Goal: Task Accomplishment & Management: Complete application form

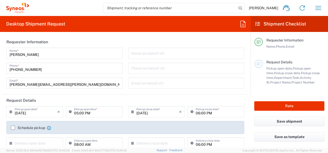
type input "North Carolina"
type input "United States"
type input "3190"
type input "Illingworth Rsrch Grp (USA) In"
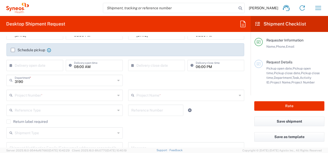
scroll to position [96, 0]
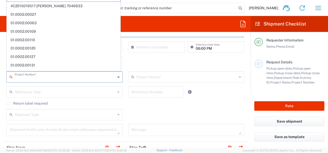
click at [70, 76] on input "text" at bounding box center [65, 76] width 101 height 9
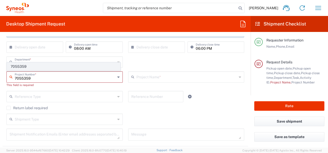
type input "7055359"
click at [42, 68] on span "7055359" at bounding box center [63, 67] width 113 height 8
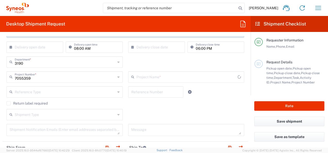
type input "802-REC-004"
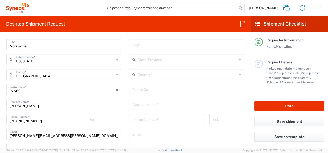
scroll to position [271, 0]
click at [39, 106] on input "Emma Young" at bounding box center [64, 104] width 109 height 9
type input "E"
type input "p"
type input "t"
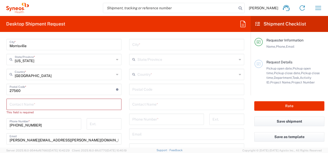
click at [140, 108] on div "Contact Name *" at bounding box center [186, 104] width 115 height 11
type input "T"
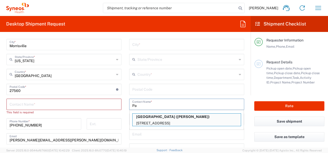
type input "P"
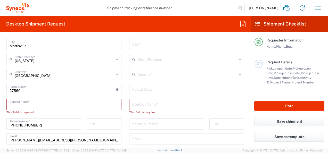
click at [92, 106] on input "text" at bounding box center [64, 104] width 109 height 9
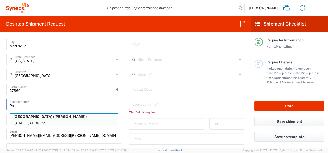
type input "P"
type input "L"
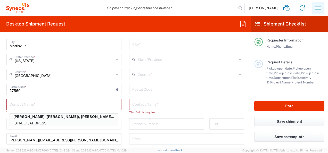
click at [320, 11] on icon "button" at bounding box center [319, 8] width 8 height 8
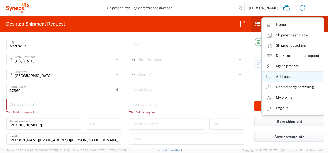
click at [284, 78] on link "Address book" at bounding box center [292, 77] width 61 height 10
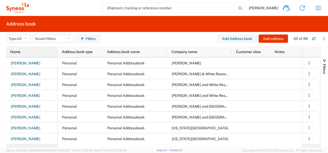
click at [27, 53] on div "Name" at bounding box center [32, 52] width 45 height 8
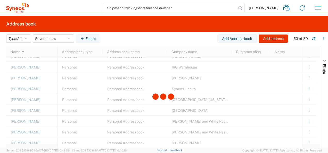
scroll to position [412, 0]
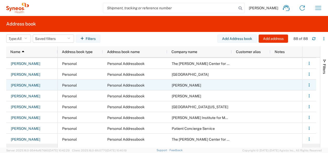
scroll to position [748, 0]
click at [26, 85] on link "Patti Titus" at bounding box center [26, 86] width 30 height 8
select select "PERSONAL"
select select "NJ"
select select "US"
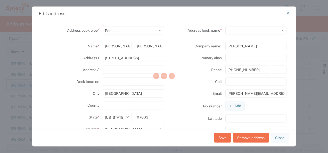
select select "93755"
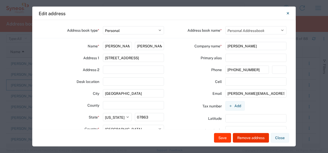
click at [222, 138] on button "Save" at bounding box center [222, 138] width 17 height 10
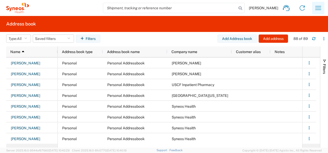
click at [319, 6] on icon "button" at bounding box center [319, 8] width 8 height 8
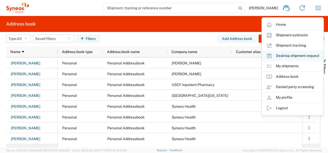
click at [279, 55] on link "Desktop shipment request" at bounding box center [292, 56] width 61 height 10
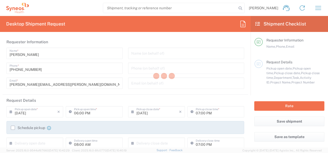
type input "North Carolina"
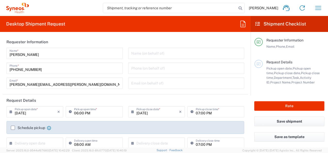
type input "3190"
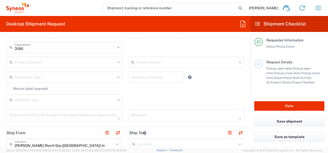
scroll to position [111, 0]
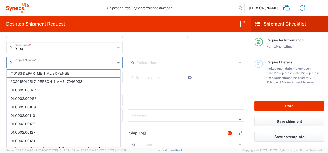
click at [39, 62] on input "text" at bounding box center [65, 62] width 101 height 9
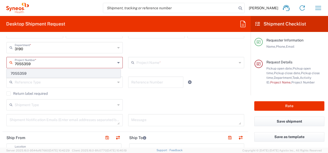
type input "7055359"
click at [38, 73] on span "7055359" at bounding box center [63, 74] width 113 height 8
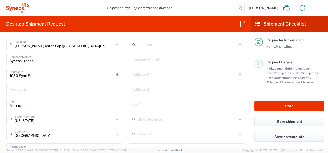
type input "802-REC-004"
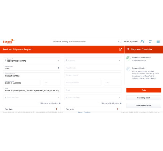
scroll to position [300, 0]
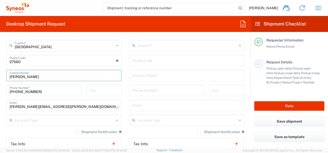
drag, startPoint x: 34, startPoint y: 74, endPoint x: 0, endPoint y: 72, distance: 34.1
click at [0, 72] on html "Emma Young Home Shipment estimator Shipment tracking Desktop shipment request M…" at bounding box center [164, 76] width 328 height 153
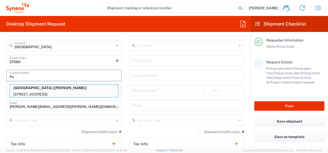
type input "P"
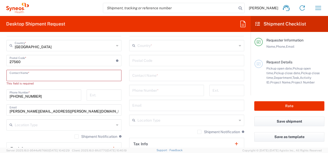
click at [138, 77] on input "text" at bounding box center [186, 75] width 109 height 9
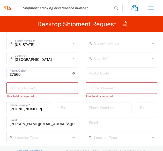
scroll to position [450, 0]
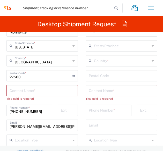
click at [96, 90] on input "text" at bounding box center [121, 90] width 65 height 9
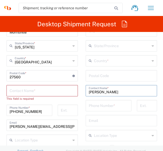
type input "Brendan Klein"
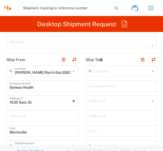
scroll to position [345, 0]
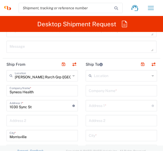
click at [95, 95] on div "Company Name *" at bounding box center [120, 90] width 71 height 11
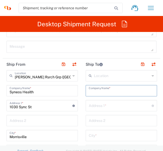
paste input "Oregon Health & Science University"
type input "Oregon Health & Science University"
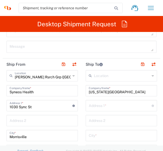
click at [98, 106] on input "text" at bounding box center [120, 105] width 63 height 9
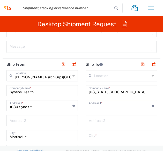
paste input "3181 SW Sam Jackson Park Road"
type input "3181 SW Sam Jackson Park Road"
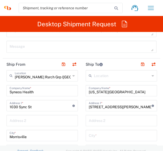
click at [101, 117] on input "text" at bounding box center [121, 120] width 65 height 9
paste input "CDRC 1254 (CDRC-P)"
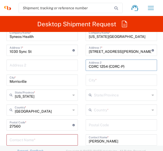
scroll to position [400, 0]
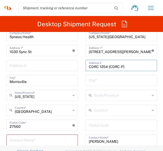
type input "CDRC 1254 (CDRC-P)"
click at [100, 110] on input "text" at bounding box center [122, 110] width 56 height 9
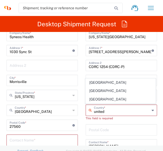
click at [117, 112] on input "united" at bounding box center [122, 110] width 56 height 9
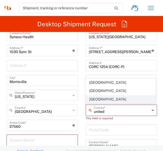
click at [107, 98] on span "United States" at bounding box center [120, 100] width 70 height 8
type input "United States"
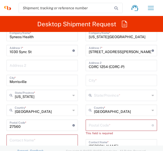
click at [97, 97] on input "text" at bounding box center [122, 95] width 56 height 9
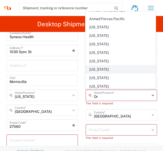
scroll to position [14, 0]
click at [102, 83] on span "Oregon" at bounding box center [120, 87] width 70 height 8
type input "Oregon"
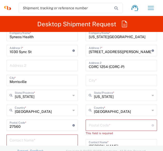
click at [96, 79] on input "text" at bounding box center [121, 80] width 65 height 9
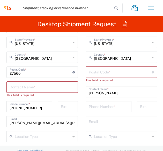
scroll to position [453, 0]
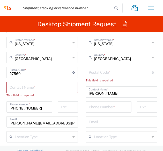
type input "Portland"
click at [101, 73] on input "undefined" at bounding box center [120, 72] width 63 height 9
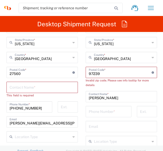
click at [80, 67] on main "Illingworth Rsrch Grp (USA) In Location Illingworth Rsrch Grp (USA) In Addison …" at bounding box center [42, 73] width 79 height 222
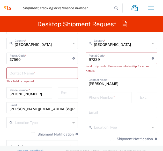
scroll to position [467, 0]
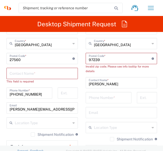
click at [105, 57] on input "undefined" at bounding box center [120, 58] width 63 height 9
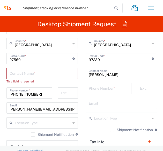
type input "97239"
click at [83, 58] on main "Location Addison Whitney LLC-Morrisvile NC US Barcelona-Syneos Health BioSector…" at bounding box center [121, 56] width 79 height 217
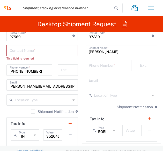
scroll to position [490, 0]
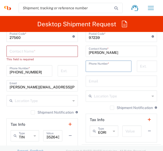
click at [107, 66] on input "tel" at bounding box center [109, 65] width 40 height 9
paste input "503-702-4098"
type input "503-702-4098"
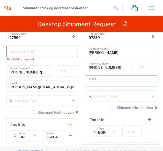
click at [106, 81] on input "text" at bounding box center [121, 80] width 65 height 9
paste input "kleinb@ohsu.edu"
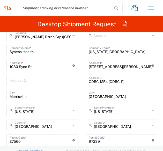
scroll to position [367, 0]
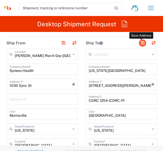
type input "kleinb@ohsu.edu"
click at [142, 43] on button "button" at bounding box center [142, 43] width 7 height 7
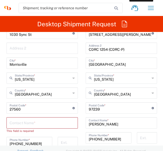
scroll to position [418, 0]
click at [20, 126] on input "text" at bounding box center [42, 122] width 65 height 9
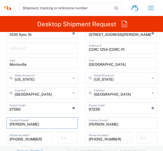
type input "Patti Titus"
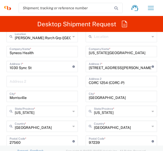
scroll to position [379, 0]
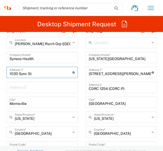
drag, startPoint x: 38, startPoint y: 74, endPoint x: -16, endPoint y: 65, distance: 54.3
click at [0, 65] on html "Emma Young Home Shipment estimator Shipment tracking Desktop shipment request M…" at bounding box center [81, 75] width 163 height 151
paste input "614 Valley Rd."
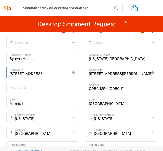
type input "614 Valley Rd."
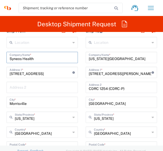
drag, startPoint x: 46, startPoint y: 60, endPoint x: -14, endPoint y: 51, distance: 61.1
click at [0, 51] on html "Emma Young Home Shipment estimator Shipment tracking Desktop shipment request M…" at bounding box center [81, 75] width 163 height 151
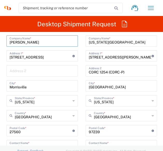
scroll to position [397, 0]
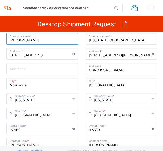
type input "Patti Titus"
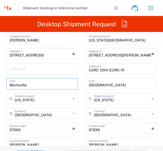
drag, startPoint x: 30, startPoint y: 83, endPoint x: -9, endPoint y: 81, distance: 39.3
click at [0, 81] on html "Emma Young Home Shipment estimator Shipment tracking Desktop shipment request M…" at bounding box center [81, 75] width 163 height 151
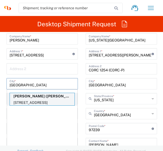
type input "Oxford"
click at [39, 97] on p "Patti Titus (Patti Titus), patricia.titus@syneoshealth.com" at bounding box center [42, 96] width 65 height 6
type input "614 Valley Rd"
type input "New Jersey"
type input "07863"
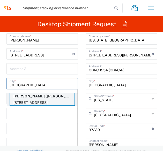
type input "908-400-2637"
type input "patricia.titus@syneoshealth.com"
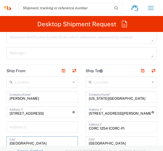
scroll to position [339, 0]
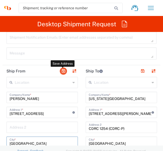
click at [64, 70] on button "button" at bounding box center [63, 71] width 7 height 7
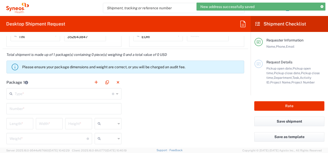
scroll to position [420, 0]
click at [78, 92] on input "text" at bounding box center [63, 93] width 97 height 9
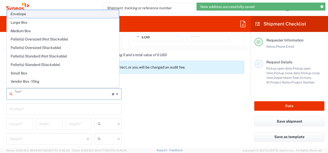
click at [39, 13] on span "Envelope" at bounding box center [63, 14] width 112 height 8
type input "Envelope"
type input "1"
type input "9.5"
type input "12.5"
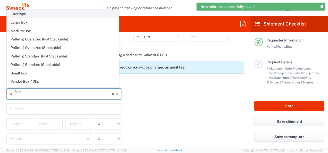
type input "0.25"
type input "in"
type input "0.45"
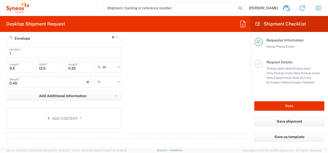
scroll to position [476, 0]
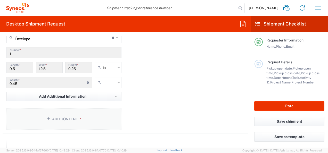
click at [29, 120] on button "Add Content *" at bounding box center [63, 119] width 115 height 21
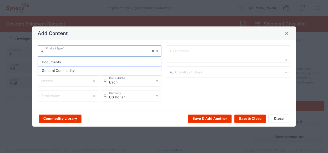
click at [83, 50] on input "text" at bounding box center [99, 50] width 106 height 9
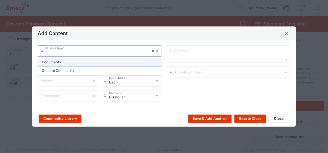
click at [83, 62] on span "Documents" at bounding box center [99, 62] width 123 height 8
type input "Documents"
type input "1"
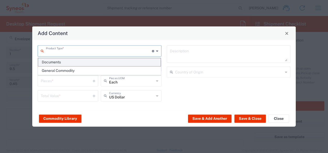
type textarea "Documents"
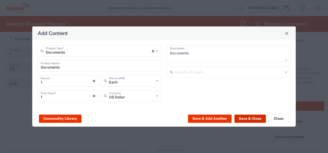
click at [248, 119] on button "Save & Close" at bounding box center [251, 119] width 32 height 8
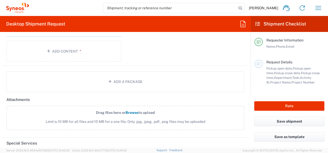
scroll to position [574, 0]
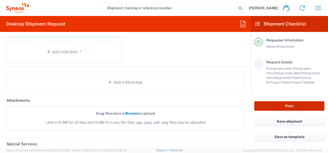
click at [273, 107] on button "Rate" at bounding box center [290, 106] width 70 height 10
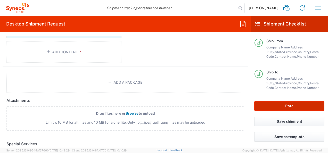
scroll to position [103, 0]
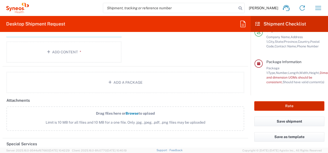
type input "7055359"
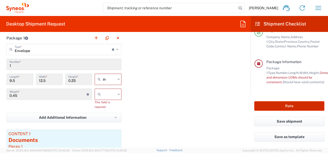
scroll to position [464, 0]
click at [108, 89] on div at bounding box center [108, 94] width 27 height 11
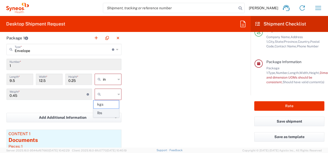
click at [102, 112] on span "lbs" at bounding box center [106, 113] width 25 height 8
type input "lbs"
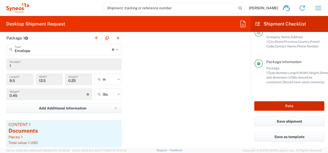
click at [285, 105] on button "Rate" at bounding box center [290, 106] width 70 height 10
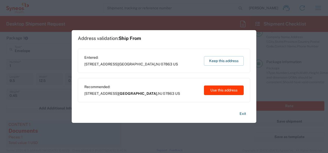
click at [236, 89] on button "Use this address" at bounding box center [224, 91] width 40 height 10
type input "Mansfield Township"
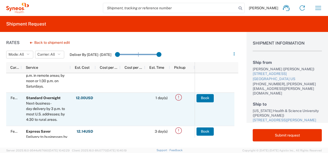
scroll to position [31, 0]
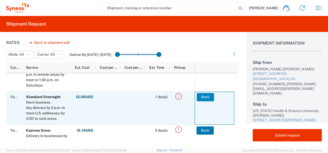
click at [204, 98] on button "Book" at bounding box center [205, 97] width 17 height 8
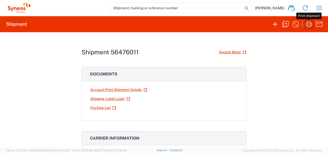
click at [309, 23] on icon "button" at bounding box center [309, 24] width 6 height 6
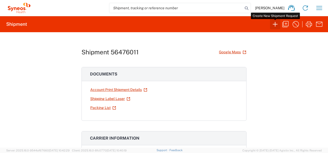
click at [278, 28] on button "button" at bounding box center [275, 24] width 10 height 10
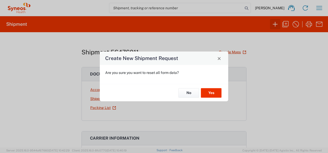
click at [278, 28] on div "Create New Shipment Request Are you sure you want to reset all form data? No Yes" at bounding box center [164, 76] width 328 height 153
click at [210, 91] on button "Yes" at bounding box center [211, 93] width 21 height 10
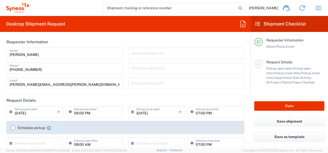
type input "North Carolina"
type input "3190"
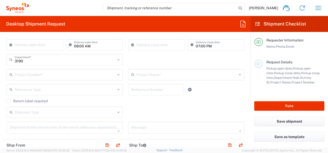
scroll to position [98, 0]
click at [65, 76] on input "text" at bounding box center [65, 74] width 101 height 9
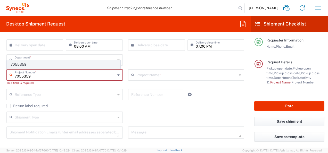
type input "7055359"
click at [42, 65] on span "7055359" at bounding box center [63, 65] width 113 height 8
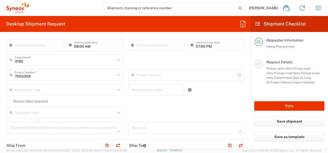
type input "802-REC-004"
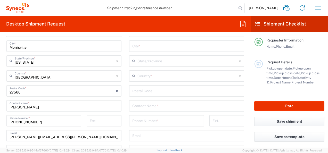
scroll to position [270, 0]
drag, startPoint x: 36, startPoint y: 107, endPoint x: 0, endPoint y: 100, distance: 36.2
click at [0, 100] on html "Emma Young Home Shipment estimator Shipment tracking Desktop shipment request M…" at bounding box center [164, 76] width 328 height 153
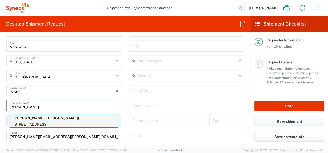
type input "Sidney"
click at [29, 119] on p "Sidney Clarke (Sidney Clarke)" at bounding box center [64, 118] width 108 height 6
type input "Sidney Clarke"
type input "137 Kingsgate Road"
type input "Lake Oswego"
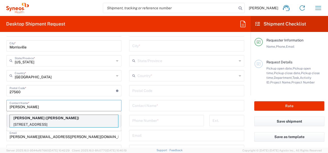
type input "Oregon"
type input "97035"
type input "Sidney Clarke"
type input "503-939-4316"
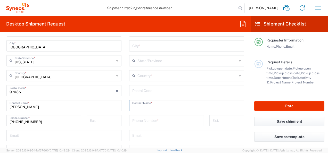
click at [146, 102] on input "text" at bounding box center [186, 105] width 109 height 9
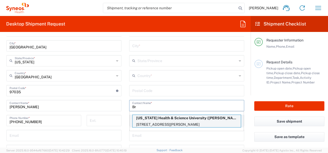
type input "Br"
click at [183, 122] on p "3181 SW Sam Jackson Park Road, CDRC 1254 (CDRC-P), Portland, OR, 97239, US" at bounding box center [187, 125] width 108 height 6
type input "Oregon Health & Science University"
type input "3181 SW Sam Jackson Park Road"
type input "CDRC 1254 (CDRC-P)"
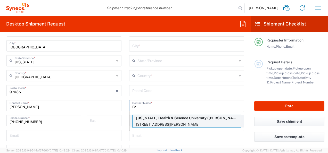
type input "Portland"
type input "United States"
type input "97239"
type input "Brendan Klein"
type input "503-702-4098"
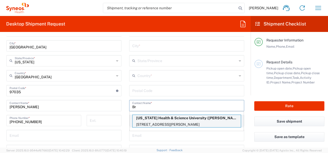
type input "kleinb@ohsu.edu"
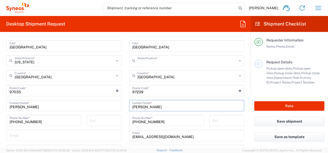
type input "Oregon"
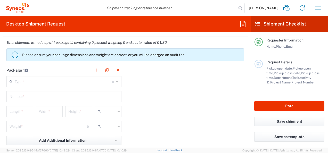
scroll to position [436, 0]
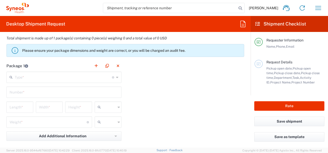
click at [103, 123] on input "text" at bounding box center [109, 122] width 13 height 8
click at [103, 138] on span "lbs" at bounding box center [106, 141] width 25 height 8
type input "lbs"
click at [62, 75] on input "text" at bounding box center [63, 77] width 97 height 9
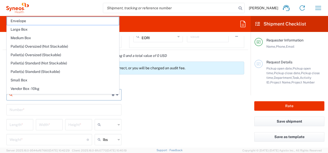
scroll to position [411, 0]
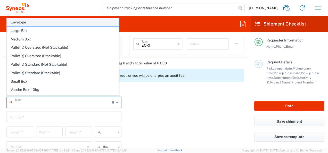
click at [90, 22] on span "Envelope" at bounding box center [63, 22] width 112 height 8
type input "Envelope"
type input "1"
type input "9.5"
type input "12.5"
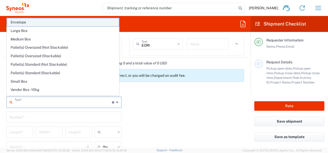
type input "0.25"
type input "in"
type input "1"
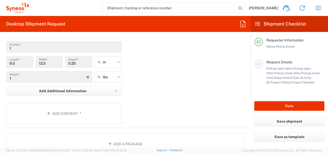
scroll to position [481, 0]
click at [58, 109] on button "Add Content *" at bounding box center [63, 114] width 115 height 21
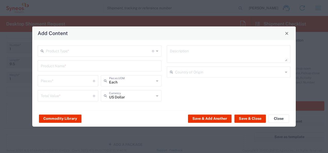
click at [64, 51] on input "text" at bounding box center [99, 50] width 106 height 9
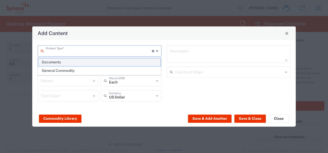
click at [65, 60] on span "Documents" at bounding box center [99, 62] width 123 height 8
type input "Documents"
type input "1"
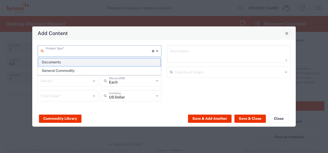
type textarea "Documents"
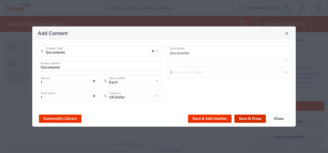
click at [244, 118] on button "Save & Close" at bounding box center [251, 119] width 32 height 8
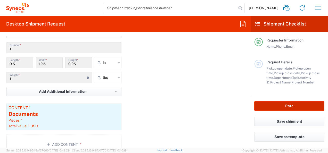
click at [287, 105] on button "Rate" at bounding box center [290, 106] width 70 height 10
type input "7055359"
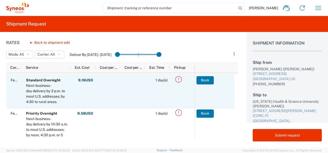
scroll to position [65, 0]
click at [205, 81] on button "Book" at bounding box center [205, 81] width 17 height 8
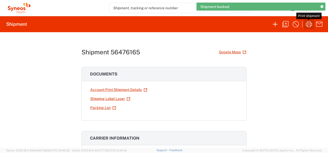
click at [308, 27] on icon "button" at bounding box center [309, 24] width 6 height 6
